Goal: Information Seeking & Learning: Learn about a topic

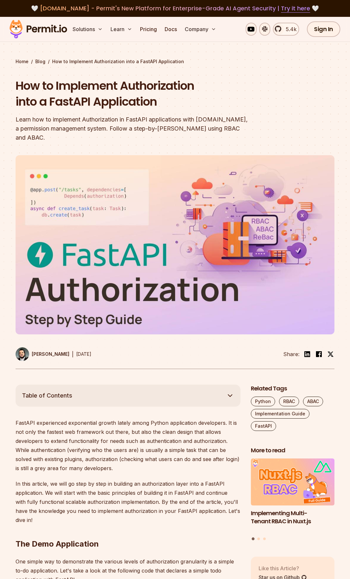
scroll to position [33, 0]
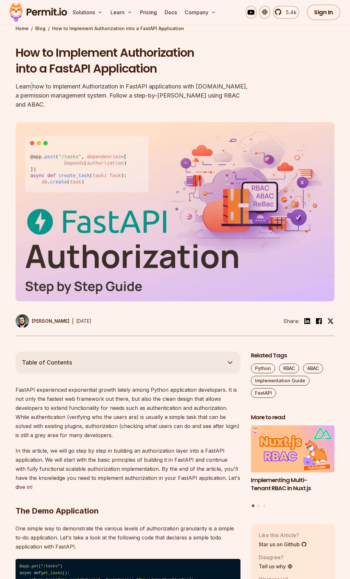
drag, startPoint x: 31, startPoint y: 85, endPoint x: 49, endPoint y: 87, distance: 18.3
click at [37, 87] on div "Learn how to implement Authorization in FastAPI applications with [DOMAIN_NAME]…" at bounding box center [140, 95] width 249 height 27
drag, startPoint x: 105, startPoint y: 91, endPoint x: 119, endPoint y: 91, distance: 13.9
click at [109, 91] on div "Learn how to implement Authorization in FastAPI applications with [DOMAIN_NAME]…" at bounding box center [140, 95] width 249 height 27
click at [152, 86] on div "Learn how to implement Authorization in FastAPI applications with [DOMAIN_NAME]…" at bounding box center [140, 95] width 249 height 27
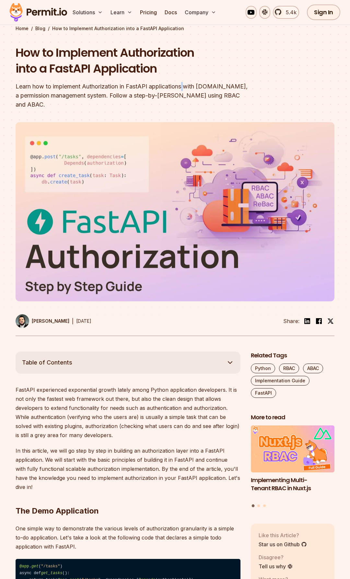
drag, startPoint x: 184, startPoint y: 87, endPoint x: 196, endPoint y: 88, distance: 12.0
click at [187, 87] on div "Learn how to implement Authorization in FastAPI applications with [DOMAIN_NAME]…" at bounding box center [140, 95] width 249 height 27
drag, startPoint x: 224, startPoint y: 86, endPoint x: 234, endPoint y: 86, distance: 10.0
click at [227, 86] on div "Learn how to implement Authorization in FastAPI applications with [DOMAIN_NAME]…" at bounding box center [140, 95] width 249 height 27
click at [54, 93] on div "Learn how to implement Authorization in FastAPI applications with [DOMAIN_NAME]…" at bounding box center [140, 95] width 249 height 27
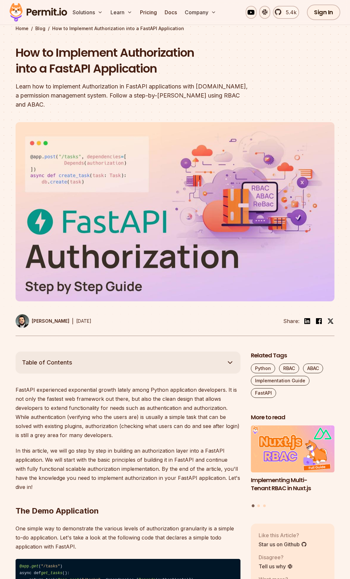
click at [93, 95] on div "Learn how to implement Authorization in FastAPI applications with [DOMAIN_NAME]…" at bounding box center [140, 95] width 249 height 27
click at [153, 97] on div "Learn how to implement Authorization in FastAPI applications with [DOMAIN_NAME]…" at bounding box center [140, 95] width 249 height 27
click at [201, 97] on div "Learn how to implement Authorization in FastAPI applications with [DOMAIN_NAME]…" at bounding box center [140, 95] width 249 height 27
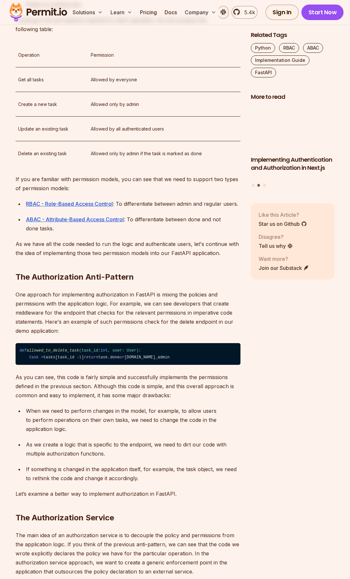
scroll to position [859, 0]
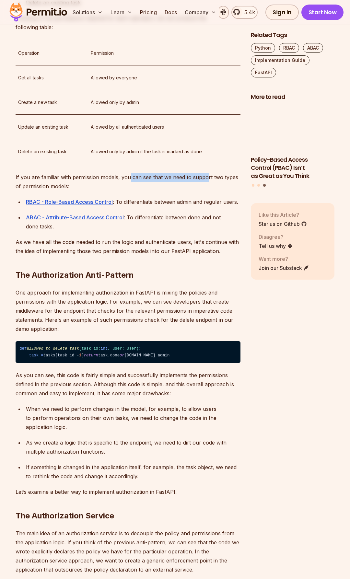
drag, startPoint x: 128, startPoint y: 215, endPoint x: 207, endPoint y: 220, distance: 78.5
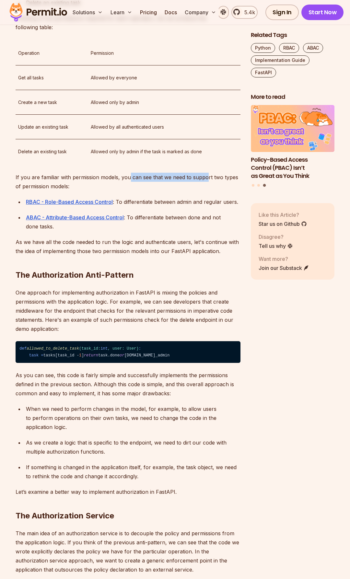
click at [207, 191] on p "If you are familiar with permission models, you can see that we need to support…" at bounding box center [128, 182] width 225 height 18
drag, startPoint x: 53, startPoint y: 223, endPoint x: 58, endPoint y: 223, distance: 4.5
click at [55, 191] on p "If you are familiar with permission models, you can see that we need to support…" at bounding box center [128, 182] width 225 height 18
drag, startPoint x: 160, startPoint y: 241, endPoint x: 220, endPoint y: 243, distance: 59.9
click at [220, 206] on p "RBAC - Role-Based Access Control : To differentiate between admin and regular u…" at bounding box center [133, 201] width 214 height 9
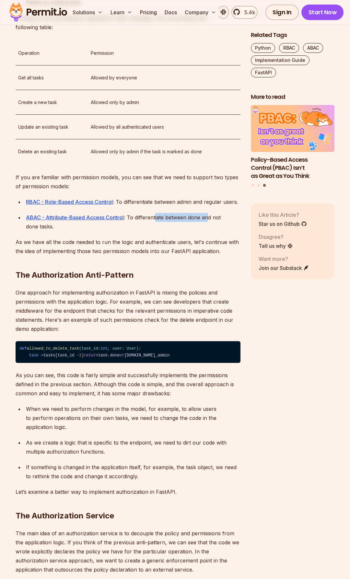
drag, startPoint x: 156, startPoint y: 254, endPoint x: 208, endPoint y: 256, distance: 52.2
click at [208, 231] on p "ABAC - Attribute-Based Access Control : To differentiate between done and not d…" at bounding box center [133, 222] width 214 height 18
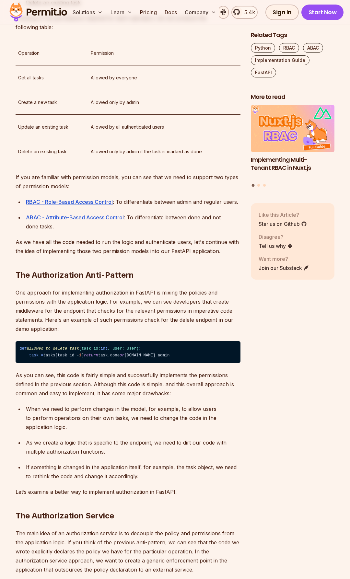
drag, startPoint x: 17, startPoint y: 278, endPoint x: 28, endPoint y: 279, distance: 11.1
click at [27, 256] on p "As we have all the code needed to run the logic and authenticate users, let's c…" at bounding box center [128, 246] width 225 height 18
drag, startPoint x: 45, startPoint y: 279, endPoint x: 56, endPoint y: 280, distance: 11.4
click at [56, 256] on p "As we have all the code needed to run the logic and authenticate users, let's c…" at bounding box center [128, 246] width 225 height 18
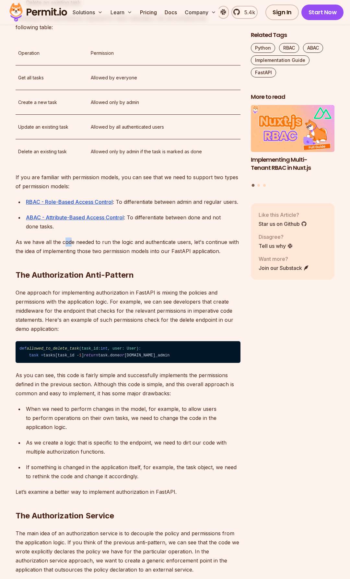
drag, startPoint x: 64, startPoint y: 280, endPoint x: 75, endPoint y: 280, distance: 11.3
click at [73, 256] on p "As we have all the code needed to run the logic and authenticate users, let's c…" at bounding box center [128, 246] width 225 height 18
drag, startPoint x: 95, startPoint y: 282, endPoint x: 106, endPoint y: 282, distance: 10.7
click at [100, 256] on p "As we have all the code needed to run the logic and authenticate users, let's c…" at bounding box center [128, 246] width 225 height 18
drag, startPoint x: 113, startPoint y: 282, endPoint x: 120, endPoint y: 283, distance: 6.5
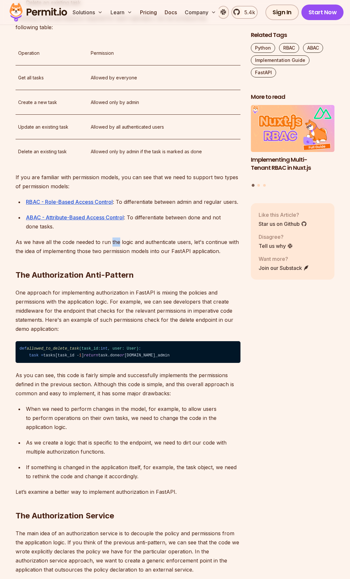
click at [119, 256] on p "As we have all the code needed to run the logic and authenticate users, let's c…" at bounding box center [128, 246] width 225 height 18
drag, startPoint x: 134, startPoint y: 283, endPoint x: 141, endPoint y: 284, distance: 6.5
click at [139, 256] on p "As we have all the code needed to run the logic and authenticate users, let's c…" at bounding box center [128, 246] width 225 height 18
drag, startPoint x: 165, startPoint y: 284, endPoint x: 170, endPoint y: 284, distance: 4.9
click at [167, 280] on h2 "The Authorization Anti-Pattern" at bounding box center [128, 262] width 225 height 36
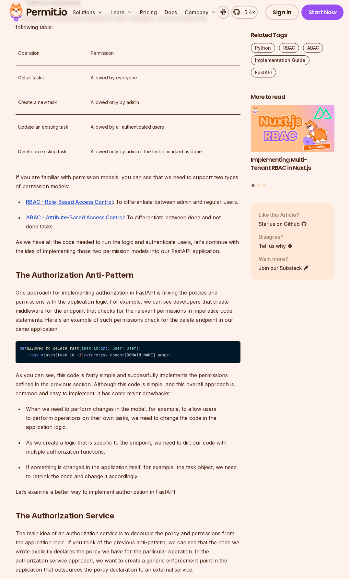
click at [194, 256] on p "As we have all the code needed to run the logic and authenticate users, let's c…" at bounding box center [128, 246] width 225 height 18
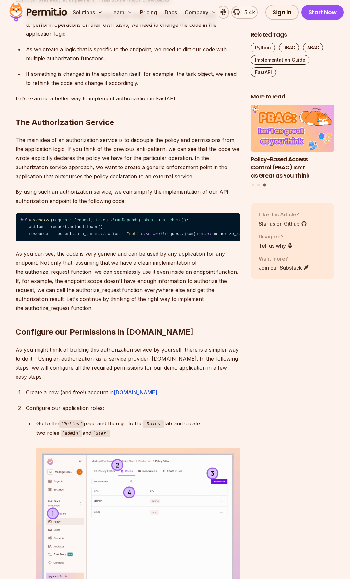
scroll to position [1256, 0]
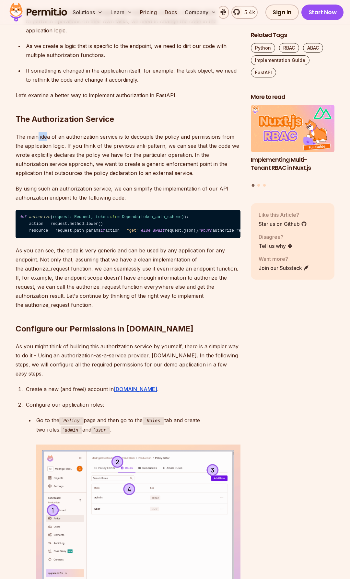
drag, startPoint x: 38, startPoint y: 175, endPoint x: 50, endPoint y: 176, distance: 12.0
click at [48, 176] on p "The main idea of an authorization service is to decouple the policy and permiss…" at bounding box center [128, 154] width 225 height 45
drag, startPoint x: 83, startPoint y: 177, endPoint x: 96, endPoint y: 177, distance: 13.0
click at [90, 177] on p "The main idea of an authorization service is to decouple the policy and permiss…" at bounding box center [128, 154] width 225 height 45
drag, startPoint x: 148, startPoint y: 180, endPoint x: 160, endPoint y: 180, distance: 11.3
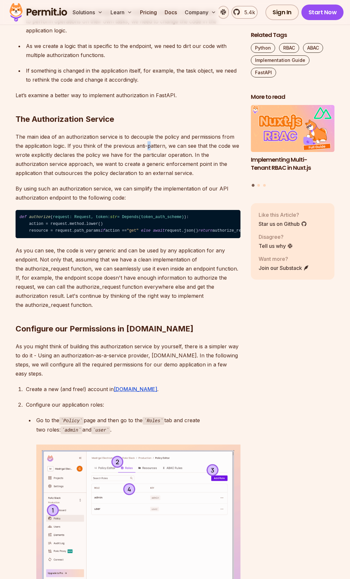
click at [152, 178] on p "The main idea of an authorization service is to decouple the policy and permiss…" at bounding box center [128, 154] width 225 height 45
click at [190, 178] on p "The main idea of an authorization service is to decouple the policy and permiss…" at bounding box center [128, 154] width 225 height 45
click at [142, 178] on p "The main idea of an authorization service is to decouple the policy and permiss…" at bounding box center [128, 154] width 225 height 45
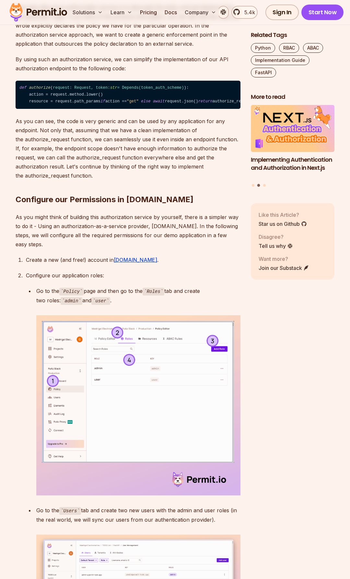
scroll to position [1388, 0]
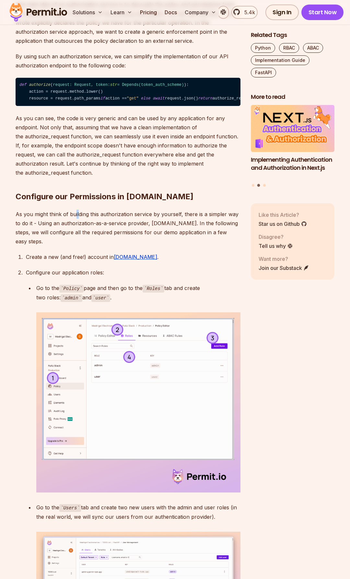
drag, startPoint x: 75, startPoint y: 262, endPoint x: 86, endPoint y: 262, distance: 10.7
click at [80, 246] on p "As you might think of building this authorization service by yourself, there is…" at bounding box center [128, 228] width 225 height 36
drag, startPoint x: 103, startPoint y: 261, endPoint x: 115, endPoint y: 261, distance: 12.3
click at [107, 246] on p "As you might think of building this authorization service by yourself, there is…" at bounding box center [128, 228] width 225 height 36
drag, startPoint x: 142, startPoint y: 260, endPoint x: 153, endPoint y: 261, distance: 11.1
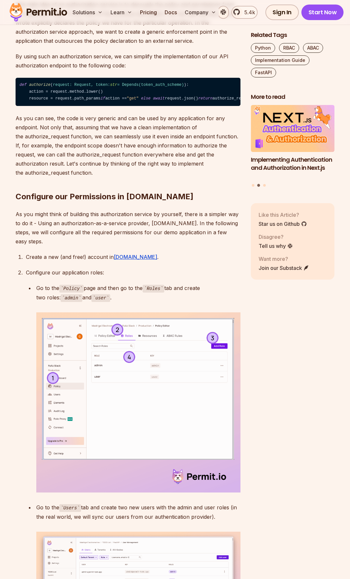
click at [143, 246] on p "As you might think of building this authorization service by yourself, there is…" at bounding box center [128, 228] width 225 height 36
click at [188, 246] on p "As you might think of building this authorization service by yourself, there is…" at bounding box center [128, 228] width 225 height 36
drag, startPoint x: 63, startPoint y: 269, endPoint x: 71, endPoint y: 268, distance: 7.5
click at [63, 246] on p "As you might think of building this authorization service by yourself, there is…" at bounding box center [128, 228] width 225 height 36
drag, startPoint x: 102, startPoint y: 271, endPoint x: 108, endPoint y: 271, distance: 5.5
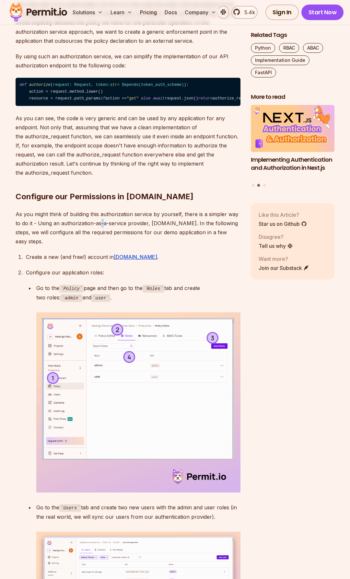
click at [105, 246] on p "As you might think of building this authorization service by yourself, there is…" at bounding box center [128, 228] width 225 height 36
click at [129, 246] on p "As you might think of building this authorization service by yourself, there is…" at bounding box center [128, 228] width 225 height 36
drag, startPoint x: 158, startPoint y: 274, endPoint x: 167, endPoint y: 274, distance: 8.4
click at [159, 246] on p "As you might think of building this authorization service by yourself, there is…" at bounding box center [128, 228] width 225 height 36
click at [181, 246] on p "As you might think of building this authorization service by yourself, there is…" at bounding box center [128, 228] width 225 height 36
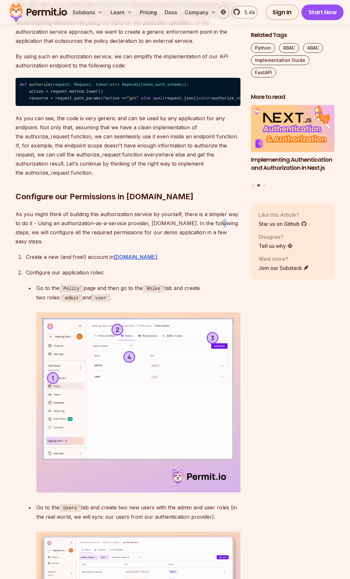
drag, startPoint x: 209, startPoint y: 274, endPoint x: 215, endPoint y: 275, distance: 6.2
click at [213, 246] on p "As you might think of building this authorization service by yourself, there is…" at bounding box center [128, 228] width 225 height 36
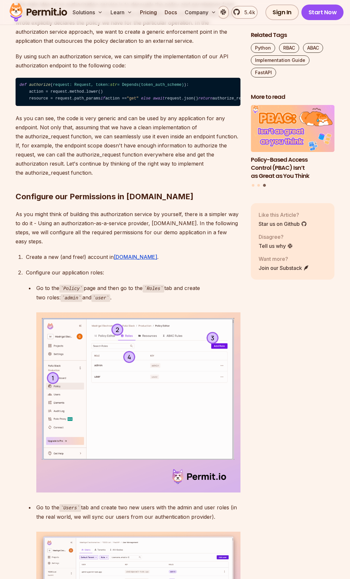
click at [25, 246] on p "As you might think of building this authorization service by yourself, there is…" at bounding box center [128, 228] width 225 height 36
drag, startPoint x: 65, startPoint y: 281, endPoint x: 70, endPoint y: 281, distance: 5.5
click at [66, 246] on p "As you might think of building this authorization service by yourself, there is…" at bounding box center [128, 228] width 225 height 36
drag, startPoint x: 100, startPoint y: 281, endPoint x: 114, endPoint y: 281, distance: 13.6
click at [103, 246] on p "As you might think of building this authorization service by yourself, there is…" at bounding box center [128, 228] width 225 height 36
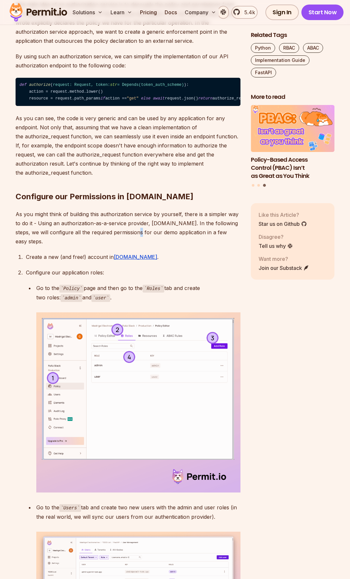
drag, startPoint x: 127, startPoint y: 281, endPoint x: 134, endPoint y: 281, distance: 7.1
click at [128, 246] on p "As you might think of building this authorization service by yourself, there is…" at bounding box center [128, 228] width 225 height 36
click at [160, 246] on p "As you might think of building this authorization service by yourself, there is…" at bounding box center [128, 228] width 225 height 36
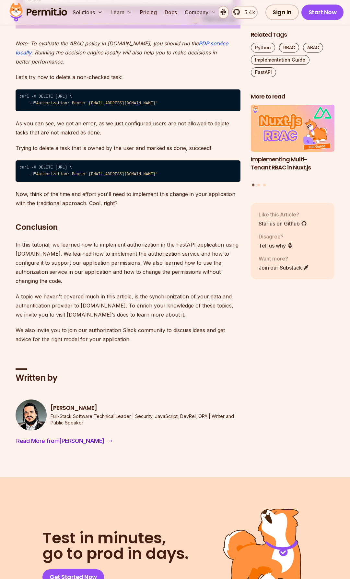
scroll to position [4031, 0]
